Goal: Information Seeking & Learning: Learn about a topic

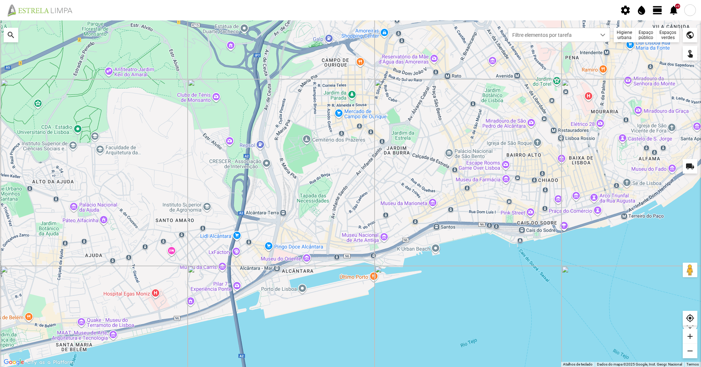
click at [618, 38] on div "Higiene urbana" at bounding box center [625, 35] width 22 height 15
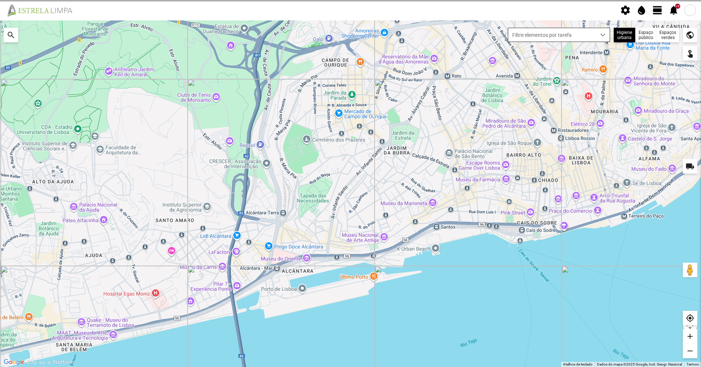
click at [590, 33] on span "Filtre elementos por tarefa" at bounding box center [552, 35] width 88 height 14
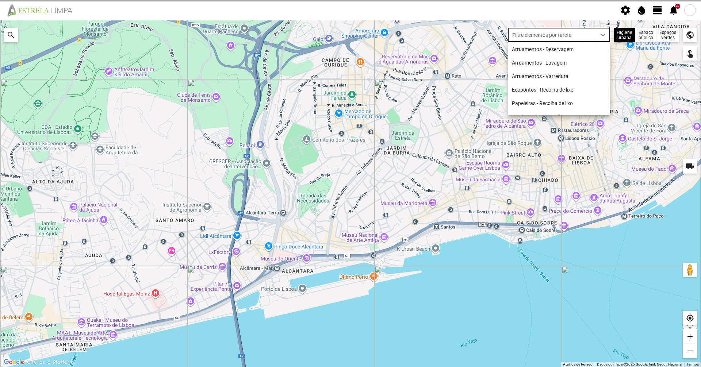
scroll to position [4, 32]
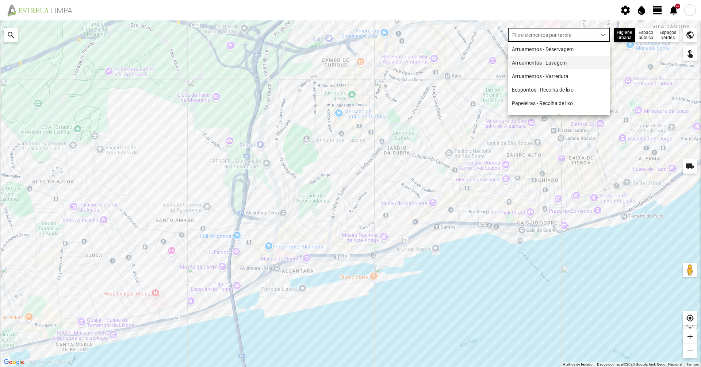
click at [548, 66] on span "Arruamentos - Lavagem" at bounding box center [539, 63] width 55 height 6
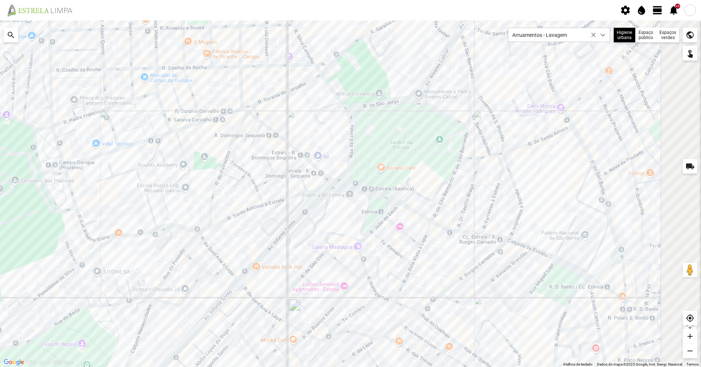
drag, startPoint x: 586, startPoint y: 131, endPoint x: 461, endPoint y: 126, distance: 124.2
click at [461, 126] on div at bounding box center [350, 193] width 701 height 347
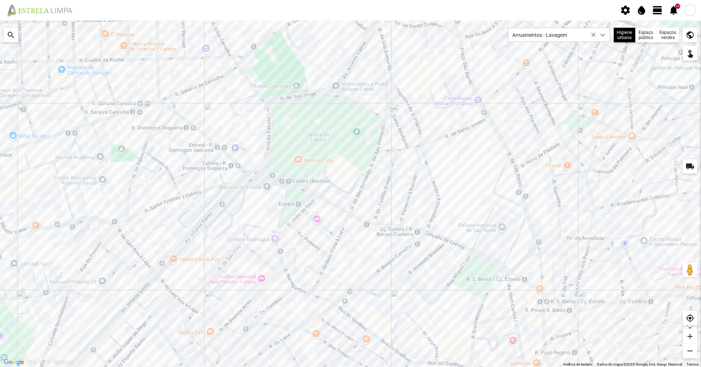
click at [428, 143] on div at bounding box center [350, 193] width 701 height 347
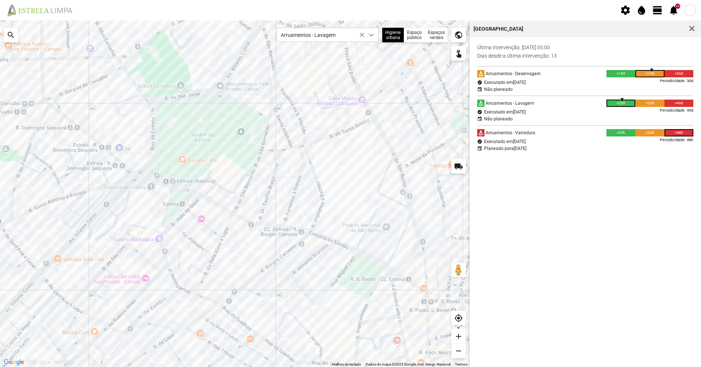
click at [290, 150] on div at bounding box center [234, 193] width 469 height 347
click at [290, 149] on div at bounding box center [234, 193] width 469 height 347
click at [271, 152] on div at bounding box center [234, 193] width 469 height 347
click at [273, 150] on div at bounding box center [234, 193] width 469 height 347
click at [290, 148] on div at bounding box center [234, 193] width 469 height 347
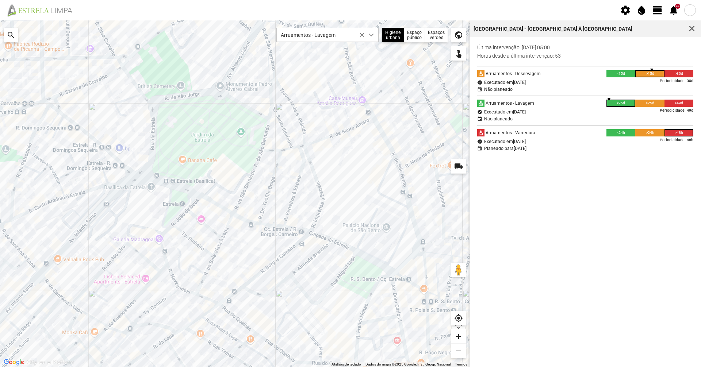
click at [301, 147] on div at bounding box center [234, 193] width 469 height 347
click at [314, 143] on div at bounding box center [234, 193] width 469 height 347
click at [316, 142] on div at bounding box center [234, 193] width 469 height 347
click at [280, 150] on div at bounding box center [234, 193] width 469 height 347
click at [293, 147] on div at bounding box center [234, 193] width 469 height 347
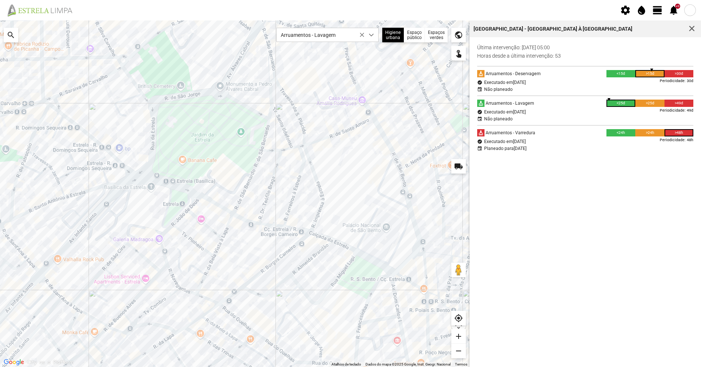
click at [304, 145] on div at bounding box center [234, 193] width 469 height 347
click at [304, 146] on div at bounding box center [234, 193] width 469 height 347
click at [302, 168] on div at bounding box center [234, 193] width 469 height 347
click at [273, 176] on div at bounding box center [234, 193] width 469 height 347
click at [317, 180] on div at bounding box center [234, 193] width 469 height 347
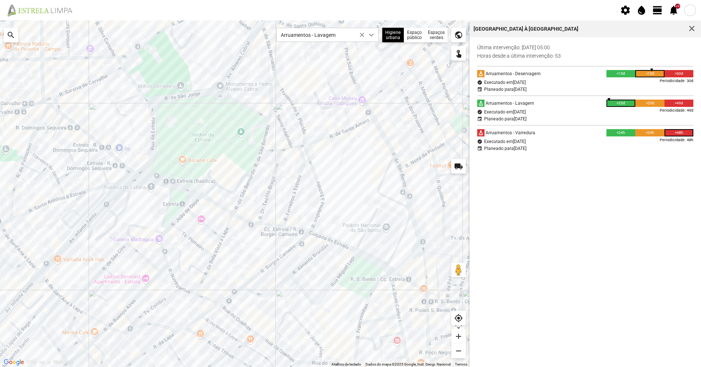
click at [252, 167] on div at bounding box center [234, 193] width 469 height 347
click at [256, 168] on div at bounding box center [234, 193] width 469 height 347
click at [253, 170] on div at bounding box center [234, 193] width 469 height 347
click at [321, 140] on div at bounding box center [234, 193] width 469 height 347
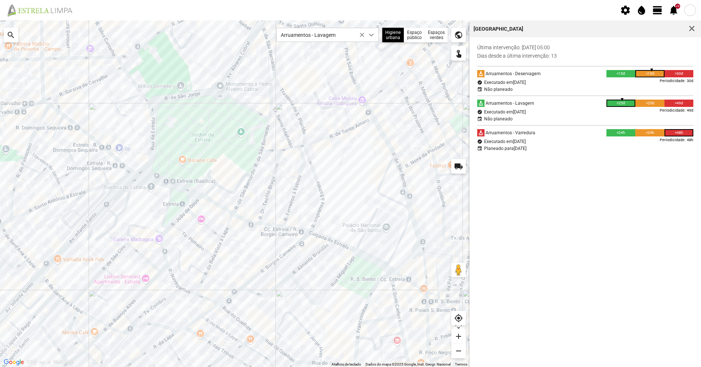
click at [270, 150] on div at bounding box center [234, 193] width 469 height 347
